Goal: Task Accomplishment & Management: Use online tool/utility

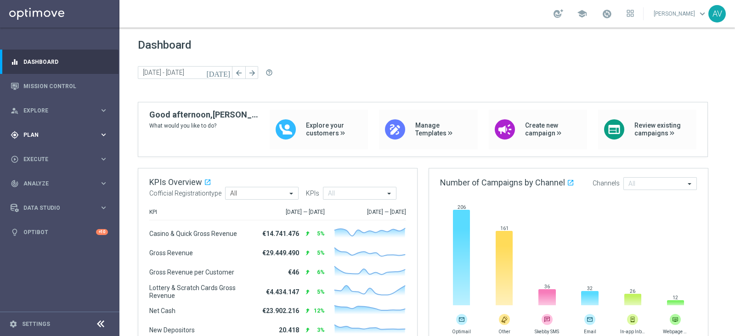
click at [53, 126] on div "gps_fixed Plan keyboard_arrow_right" at bounding box center [59, 135] width 119 height 24
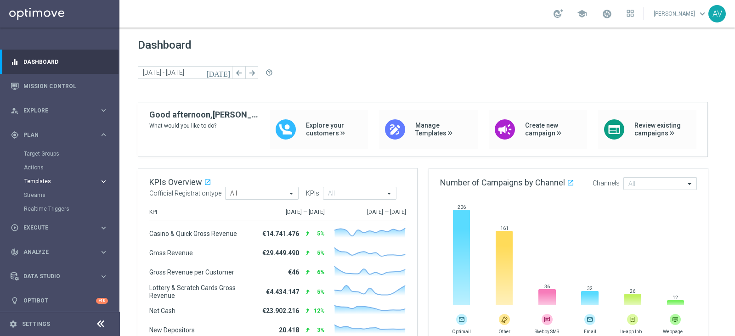
click at [37, 179] on span "Templates" at bounding box center [57, 182] width 66 height 6
click at [37, 195] on link "Optimail" at bounding box center [61, 195] width 67 height 7
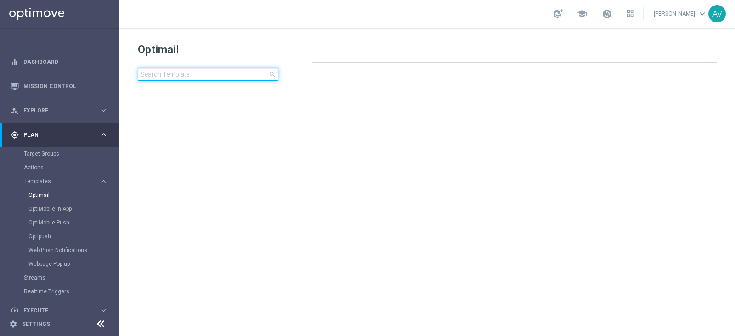
click at [179, 74] on input at bounding box center [208, 74] width 141 height 13
click at [179, 74] on input "comp" at bounding box center [208, 74] width 141 height 13
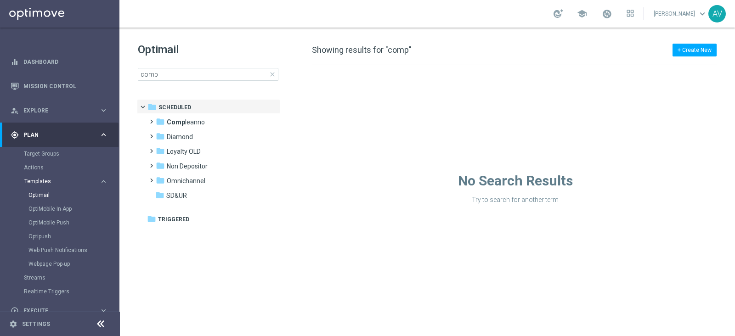
click at [48, 180] on span "Templates" at bounding box center [57, 182] width 66 height 6
click at [39, 181] on span "Templates" at bounding box center [57, 182] width 66 height 6
click at [38, 193] on link "Optimail" at bounding box center [61, 195] width 67 height 7
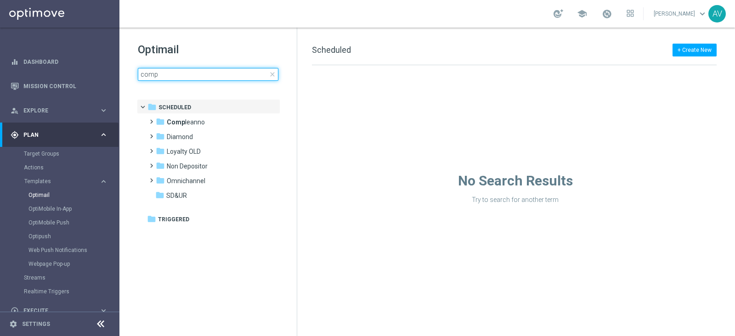
click at [203, 77] on input "comp" at bounding box center [208, 74] width 141 height 13
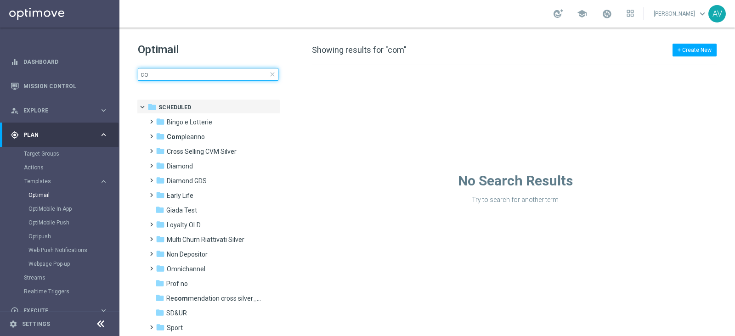
type input "c"
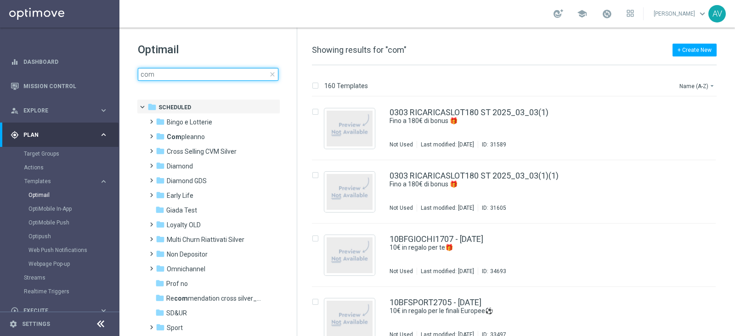
type input "comp"
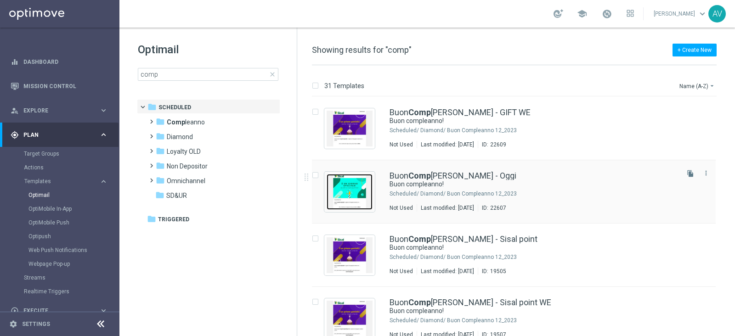
click at [351, 181] on img "Press SPACE to select this row." at bounding box center [350, 192] width 46 height 36
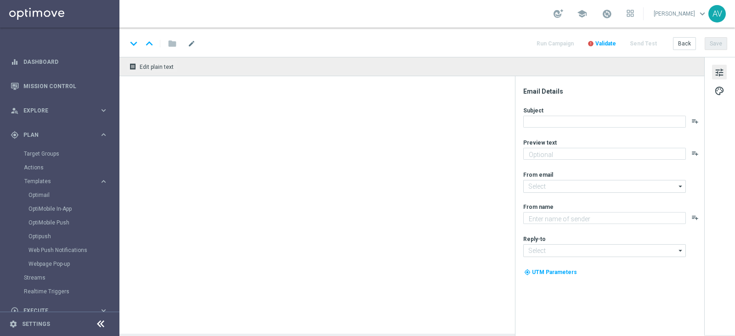
type textarea "Ti aspetta una sorpresa…"
type input "[EMAIL_ADDRESS][DOMAIN_NAME]"
type textarea "Sisal"
type input "[EMAIL_ADDRESS][DOMAIN_NAME]"
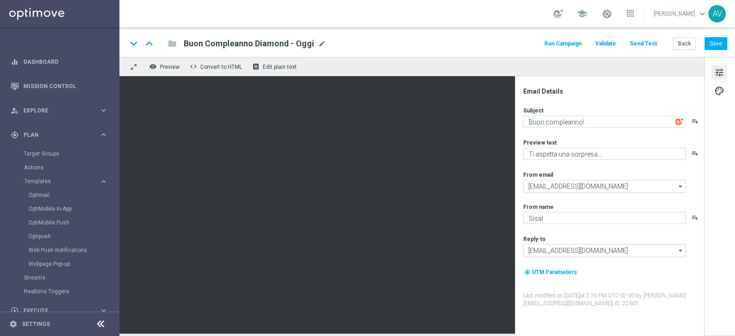
click at [577, 45] on button "Run Campaign" at bounding box center [563, 44] width 40 height 12
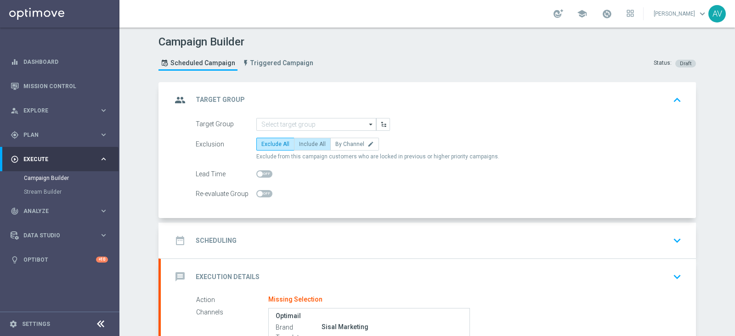
click at [314, 141] on span "Include All" at bounding box center [312, 144] width 27 height 6
click at [305, 143] on input "Include All" at bounding box center [302, 146] width 6 height 6
radio input "true"
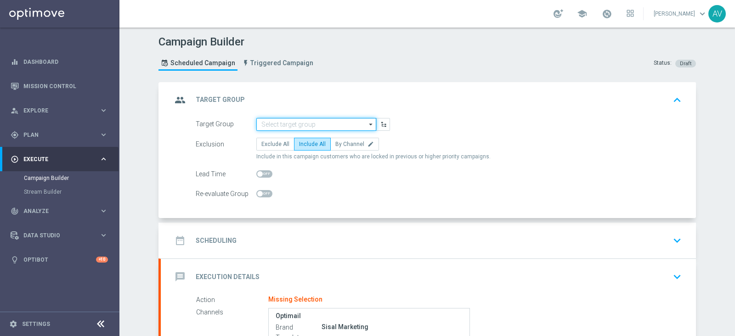
click at [278, 125] on input at bounding box center [316, 124] width 120 height 13
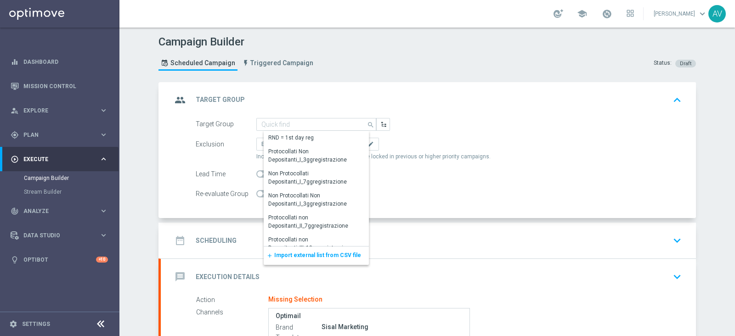
click at [289, 254] on span "Import external list from CSV file" at bounding box center [317, 255] width 87 height 6
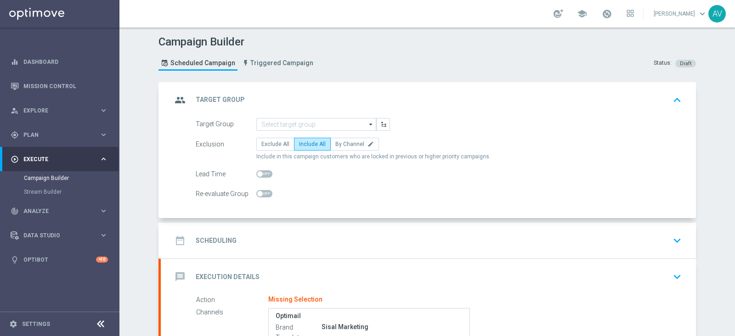
click at [178, 94] on icon "group" at bounding box center [180, 100] width 17 height 17
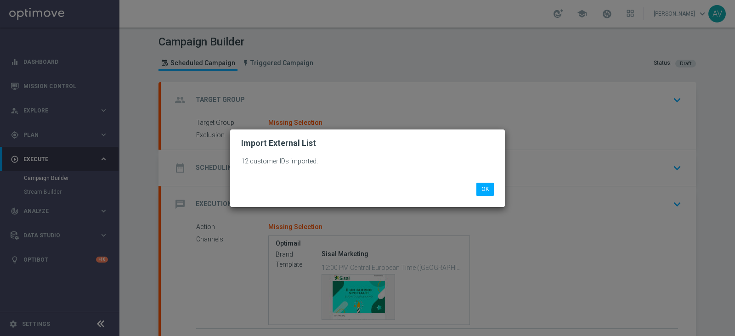
click at [178, 94] on modal-container "Import External List 12 customer IDs imported. OK" at bounding box center [367, 168] width 735 height 336
click at [480, 187] on button "OK" at bounding box center [484, 189] width 17 height 13
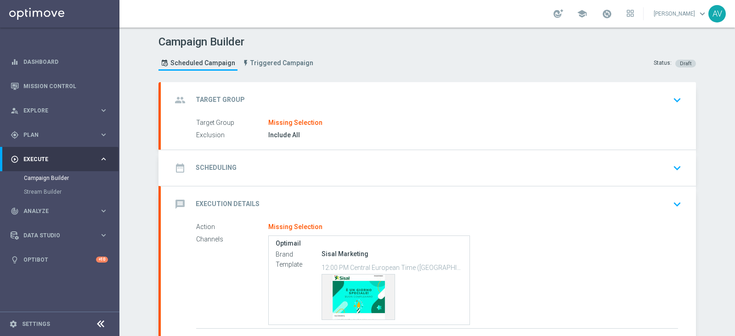
click at [179, 101] on icon "group" at bounding box center [180, 100] width 17 height 17
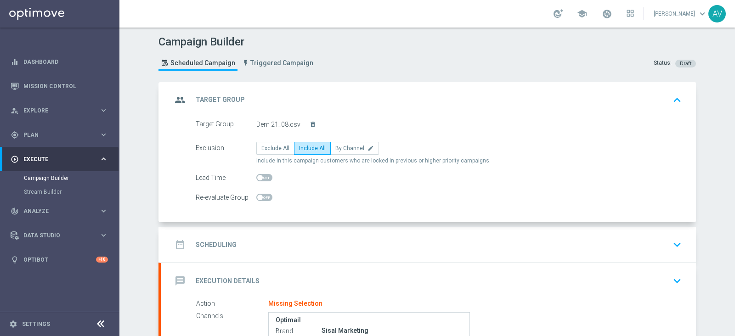
click at [179, 101] on icon "group" at bounding box center [180, 100] width 17 height 17
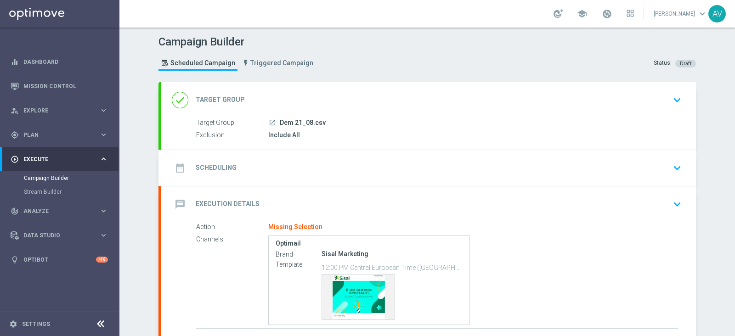
click at [182, 166] on icon "date_range" at bounding box center [180, 168] width 17 height 17
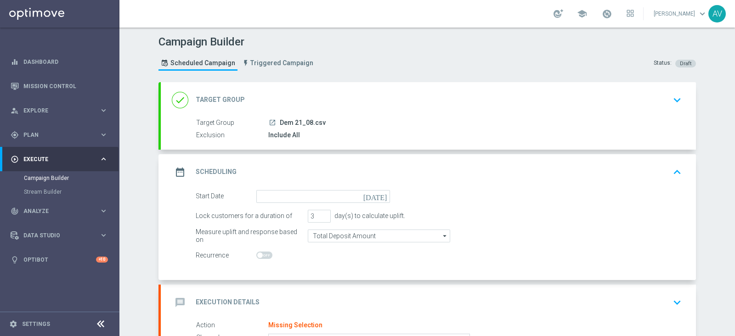
click at [379, 198] on icon "[DATE]" at bounding box center [376, 195] width 27 height 10
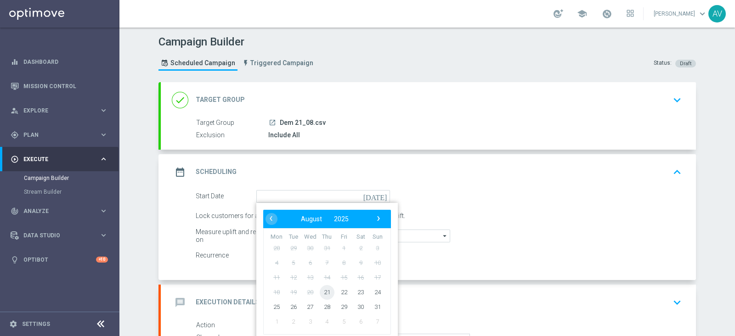
click at [322, 287] on span "21" at bounding box center [327, 292] width 15 height 15
type input "[DATE]"
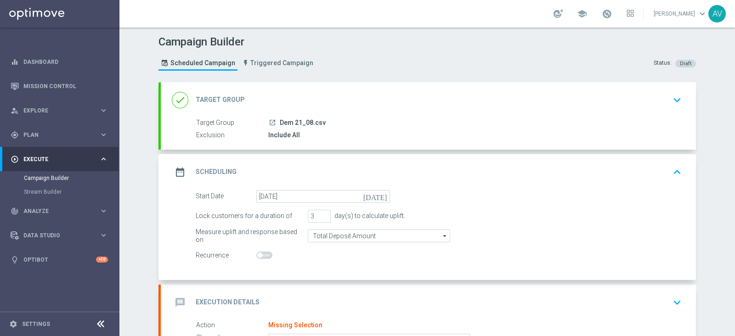
click at [163, 164] on div "date_range Scheduling keyboard_arrow_up" at bounding box center [428, 172] width 535 height 36
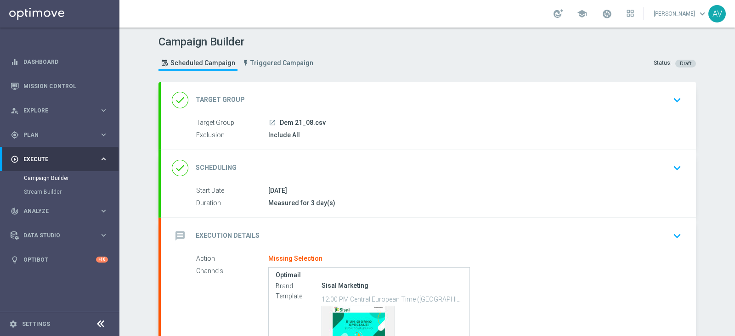
click at [175, 235] on icon "message" at bounding box center [180, 236] width 17 height 17
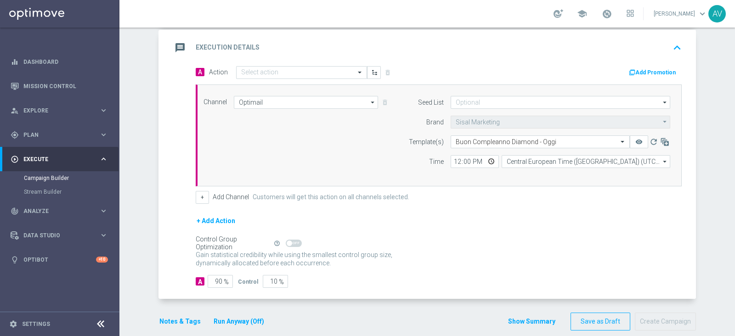
scroll to position [191, 0]
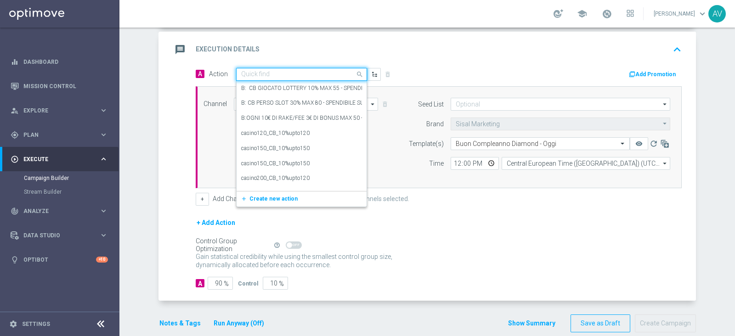
click at [255, 71] on input "text" at bounding box center [292, 75] width 102 height 8
type input "star dem"
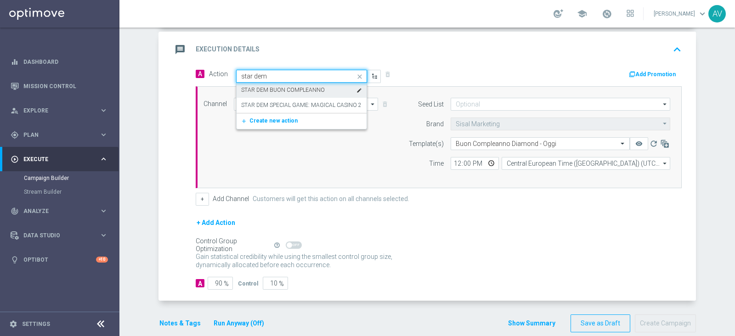
click at [274, 87] on label "STAR DEM BUON COMPLEANNO" at bounding box center [283, 90] width 84 height 8
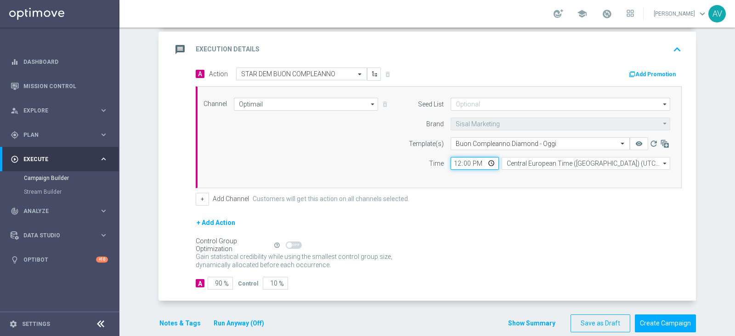
click at [452, 164] on input "12:00" at bounding box center [475, 163] width 48 height 13
type input "16:00"
click at [214, 280] on input "90" at bounding box center [220, 283] width 25 height 13
type input "0"
type input "100"
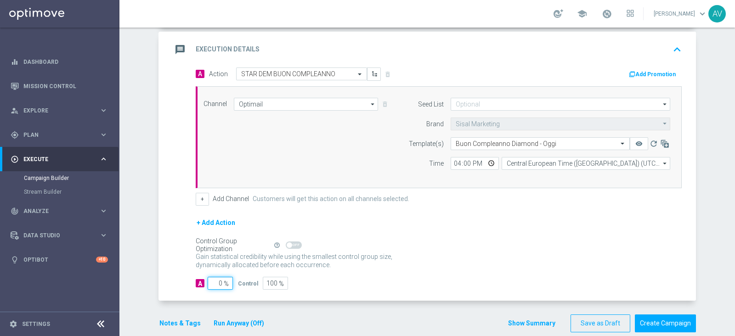
type input "10"
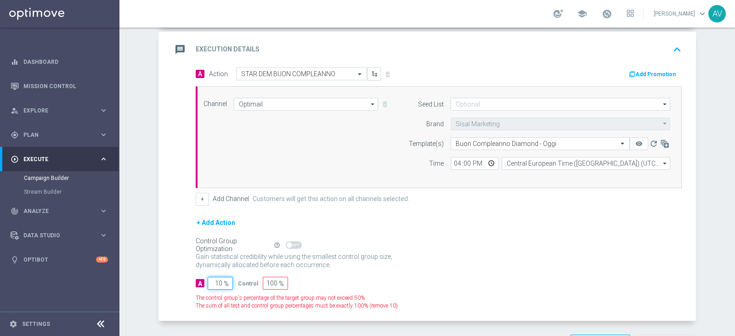
type input "90"
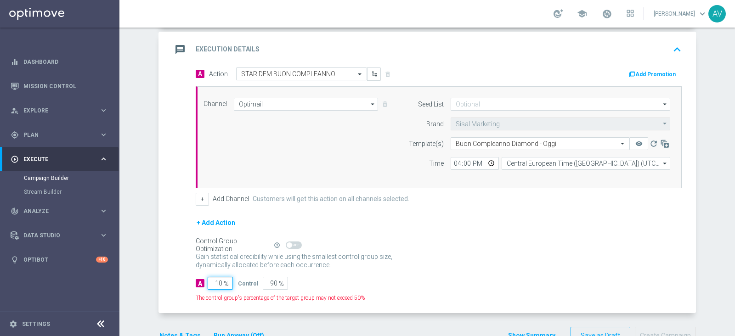
type input "100"
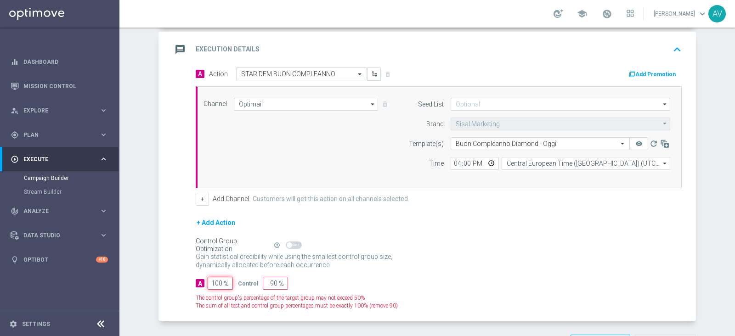
type input "0"
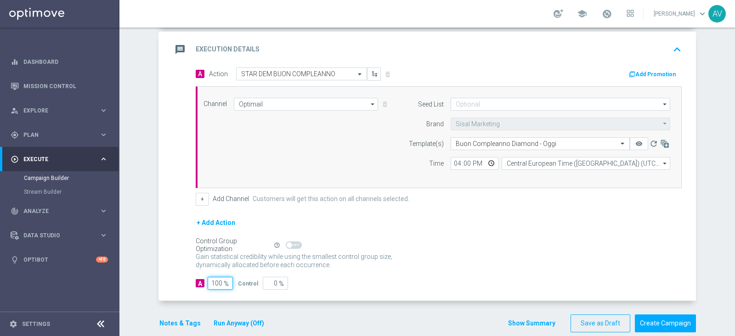
type input "100"
click at [166, 49] on div "message Execution Details keyboard_arrow_up" at bounding box center [428, 50] width 535 height 36
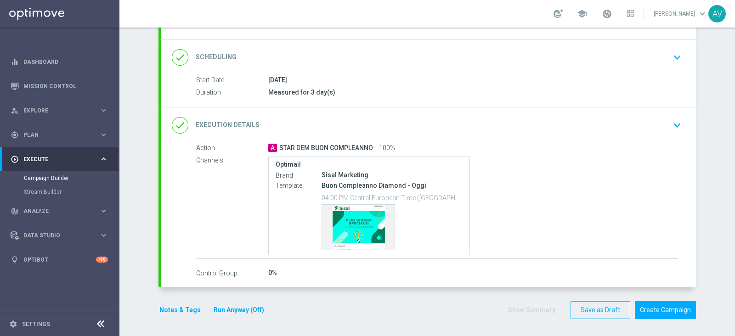
scroll to position [110, 0]
click at [164, 312] on button "Notes & Tags" at bounding box center [179, 310] width 43 height 11
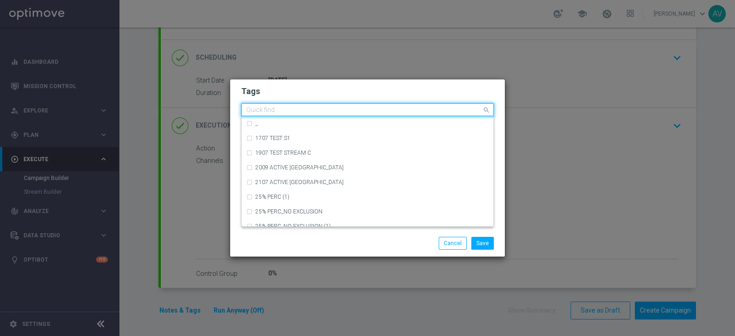
click at [258, 110] on input "text" at bounding box center [364, 111] width 236 height 8
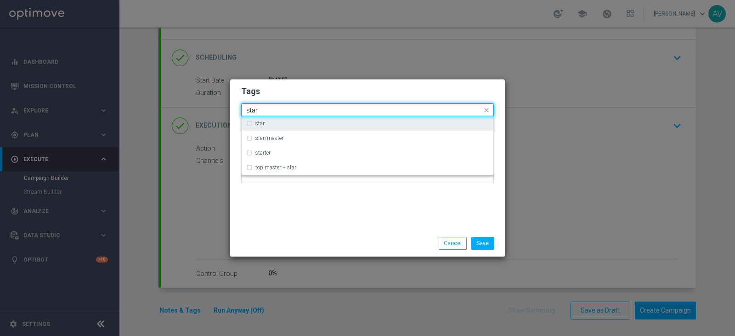
click at [251, 124] on div "star" at bounding box center [367, 123] width 243 height 15
type input "star"
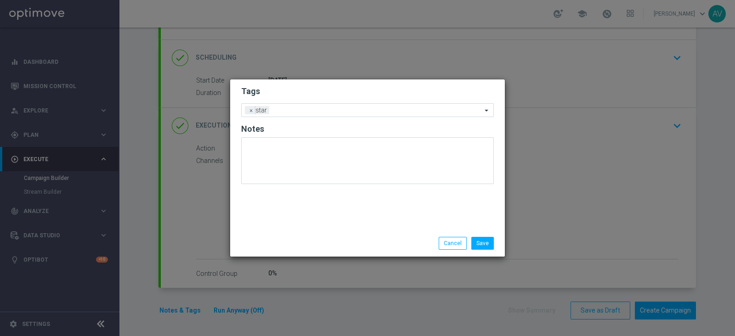
click at [342, 228] on div "Tags Add a new tag × star Notes" at bounding box center [367, 154] width 275 height 151
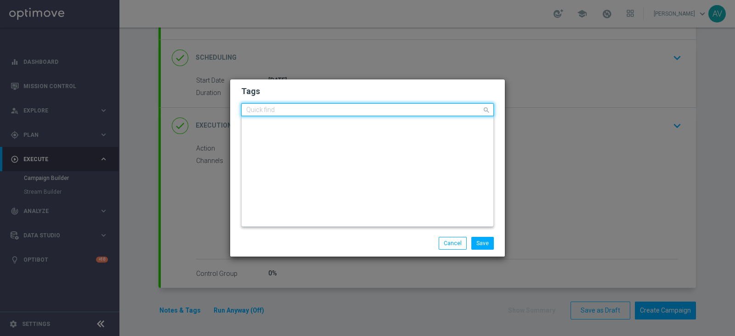
scroll to position [0, 0]
click at [306, 109] on input "text" at bounding box center [364, 111] width 236 height 8
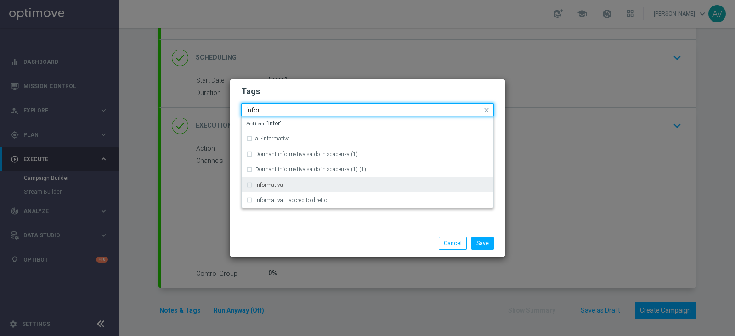
click at [268, 187] on label "informativa" at bounding box center [269, 185] width 28 height 6
type input "infor"
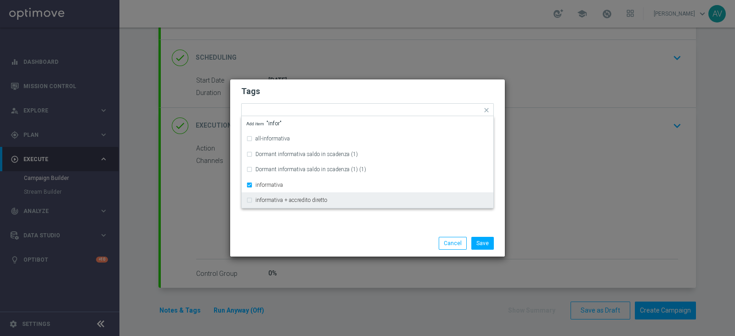
click at [342, 237] on div "Save Cancel" at bounding box center [412, 243] width 178 height 13
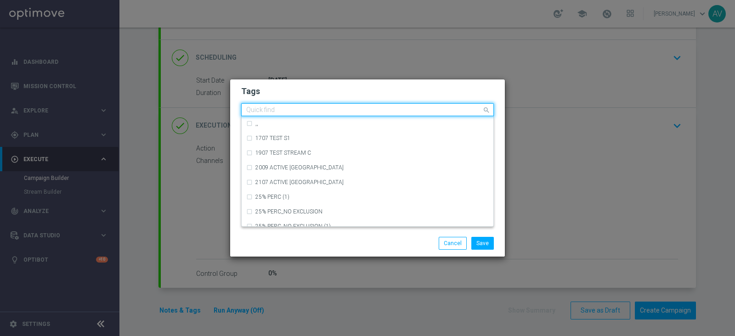
click at [348, 110] on input "text" at bounding box center [364, 111] width 236 height 8
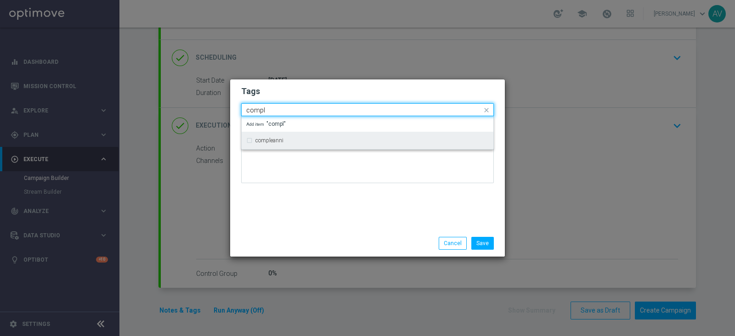
click at [269, 138] on label "compleanni" at bounding box center [269, 141] width 28 height 6
type input "compl"
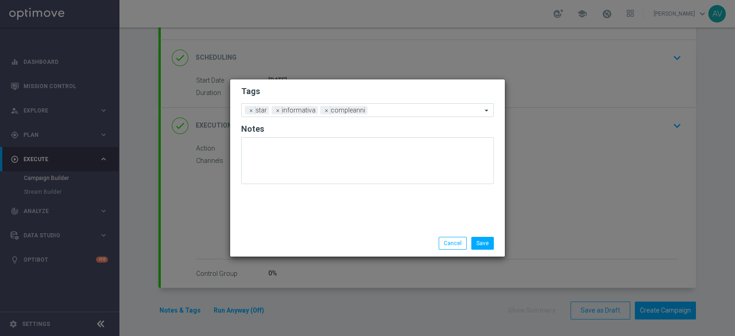
click at [347, 199] on div "Tags Add a new tag × star × informativa × compleanni Notes" at bounding box center [367, 154] width 275 height 151
click at [481, 245] on button "Save" at bounding box center [482, 243] width 23 height 13
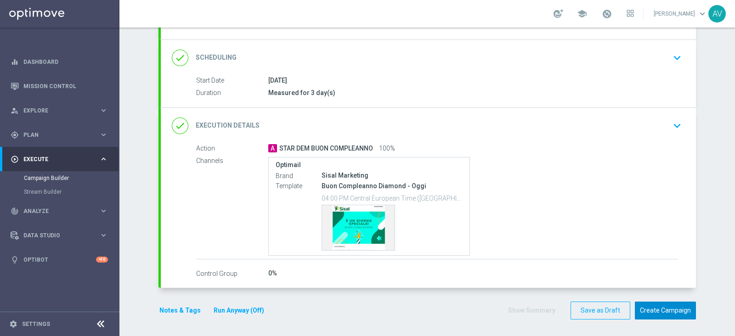
click at [644, 310] on button "Create Campaign" at bounding box center [665, 311] width 61 height 18
